Goal: Information Seeking & Learning: Learn about a topic

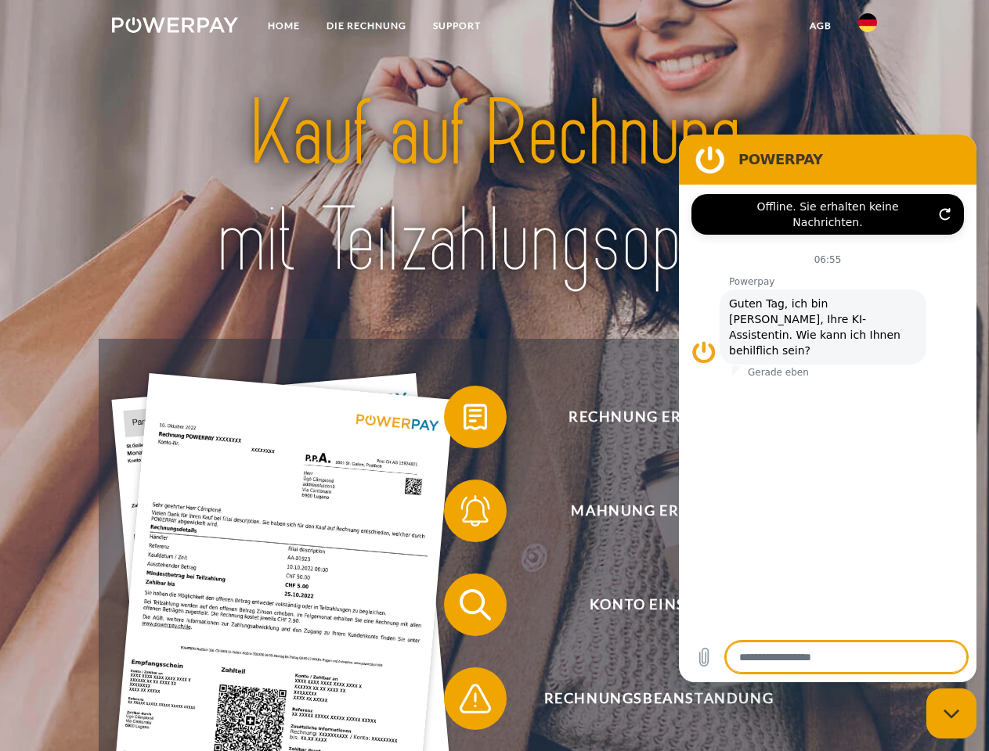
click at [175, 27] on img at bounding box center [175, 25] width 126 height 16
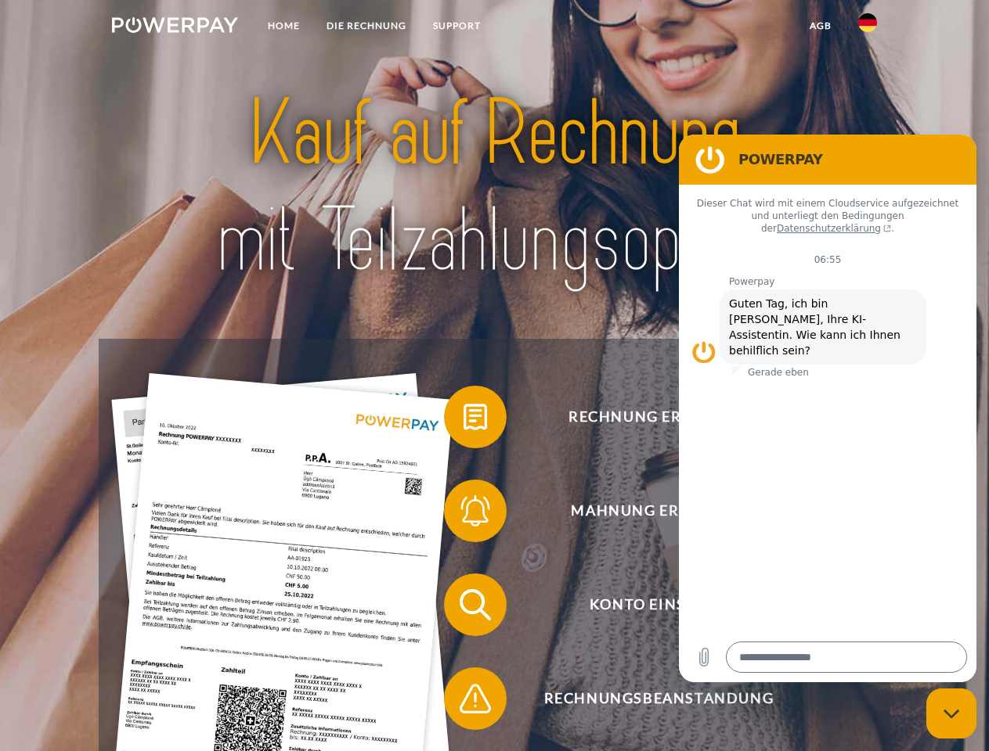
click at [867, 27] on img at bounding box center [867, 22] width 19 height 19
click at [820, 26] on link "agb" at bounding box center [820, 26] width 49 height 28
click at [463, 420] on span at bounding box center [452, 417] width 78 height 78
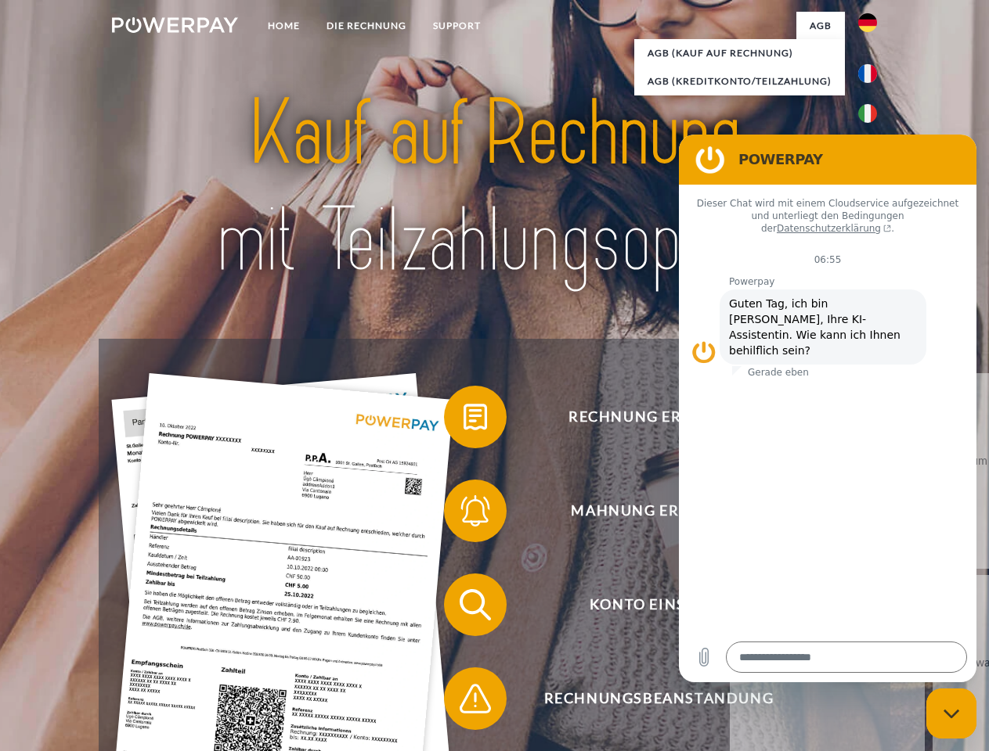
click at [463, 514] on span at bounding box center [452, 511] width 78 height 78
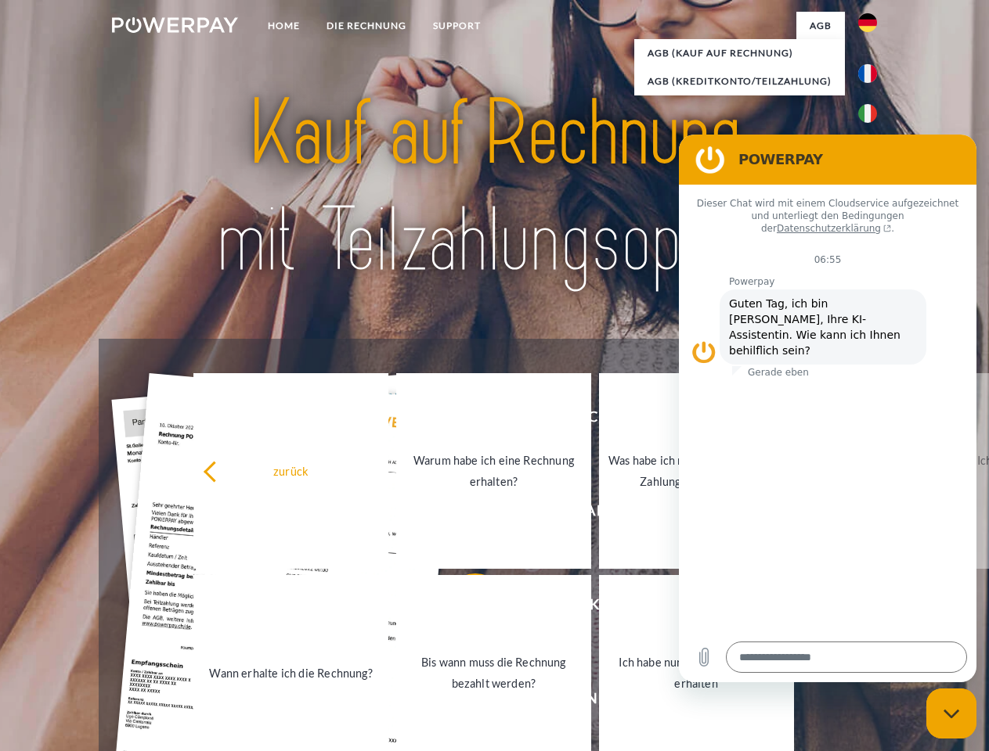
click at [463, 608] on link "Bis wann muss die Rechnung bezahlt werden?" at bounding box center [493, 673] width 195 height 196
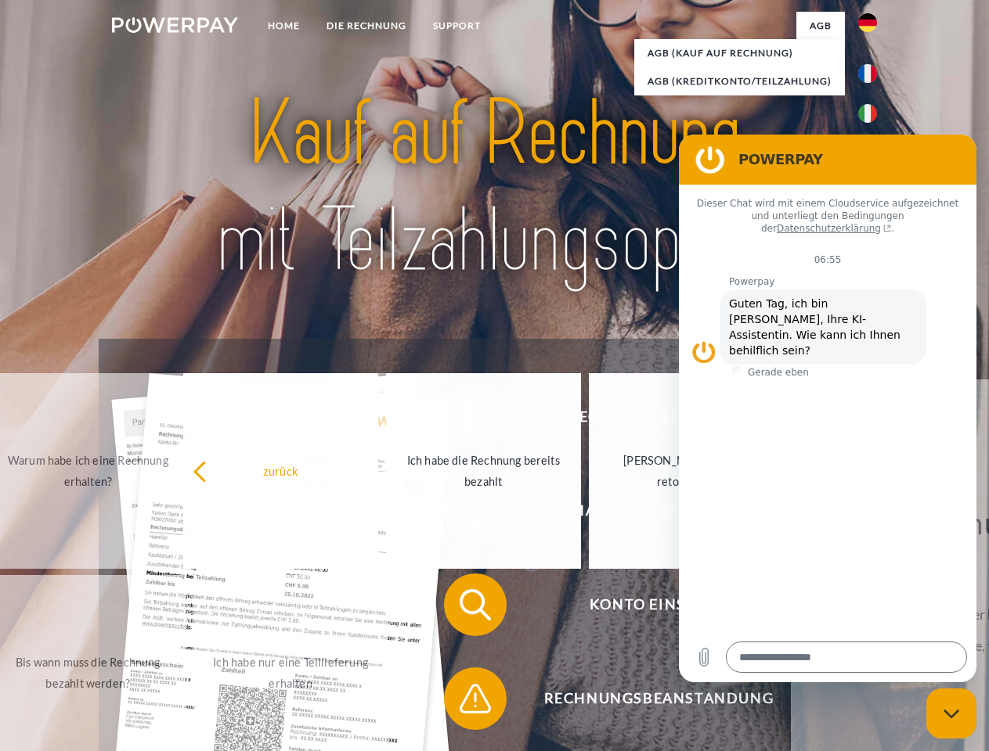
click at [463, 702] on span at bounding box center [452, 699] width 78 height 78
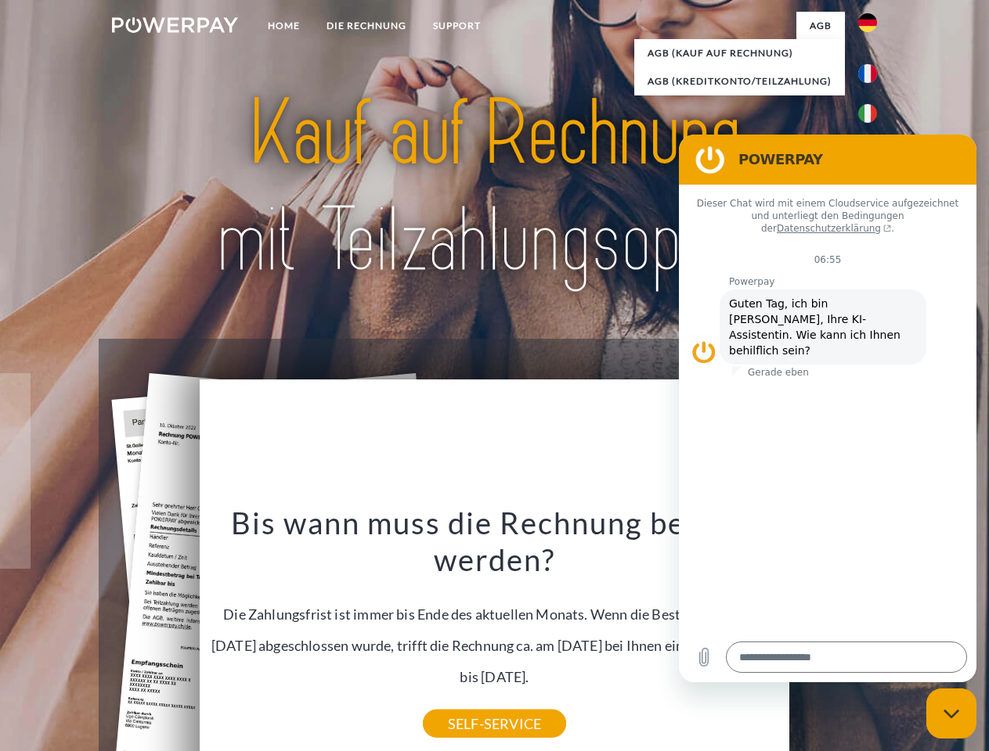
click at [951, 714] on icon "Messaging-Fenster schließen" at bounding box center [951, 714] width 16 height 10
type textarea "*"
